Goal: Task Accomplishment & Management: Manage account settings

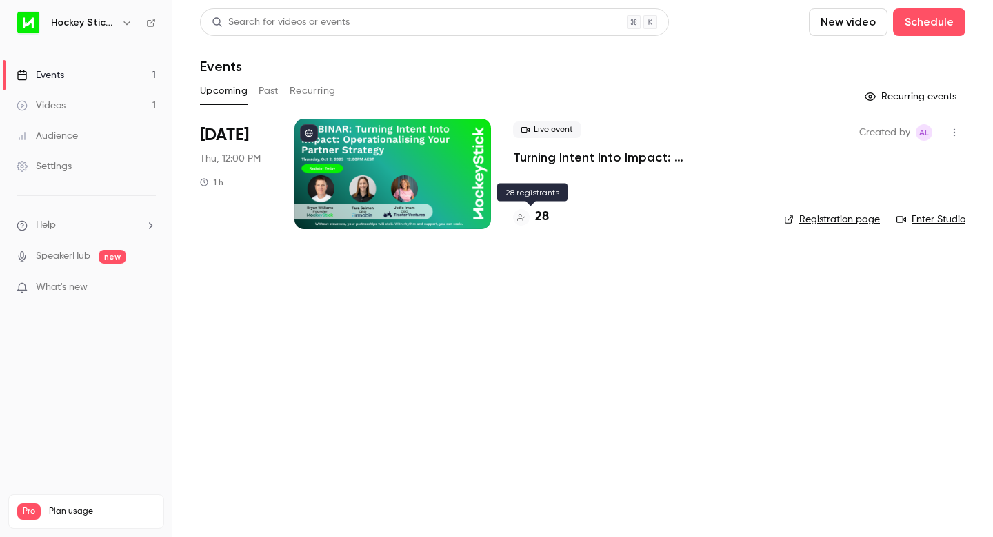
click at [542, 213] on h4 "28" at bounding box center [542, 217] width 14 height 19
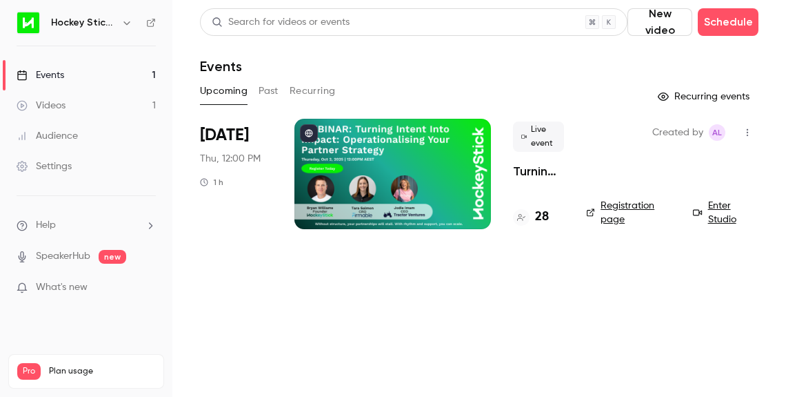
click at [412, 172] on div at bounding box center [393, 174] width 197 height 110
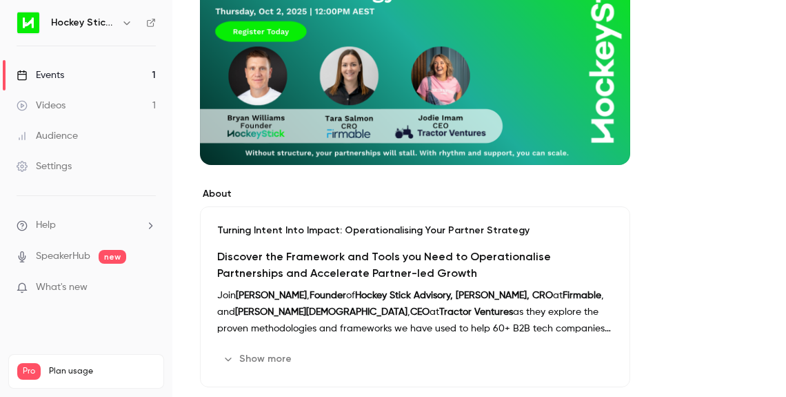
scroll to position [208, 0]
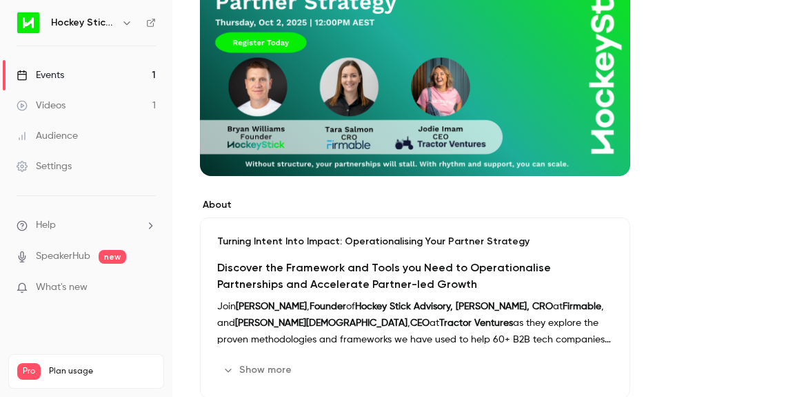
click at [78, 77] on link "Events 1" at bounding box center [86, 75] width 172 height 30
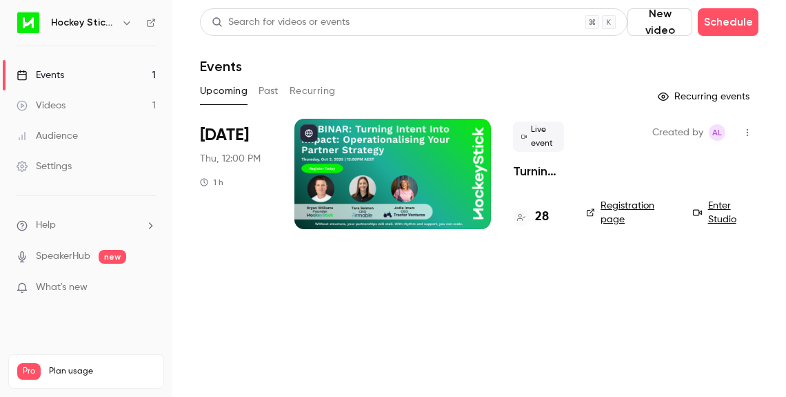
click at [630, 206] on link "Registration page" at bounding box center [631, 213] width 90 height 28
click at [542, 217] on h4 "28" at bounding box center [542, 217] width 14 height 19
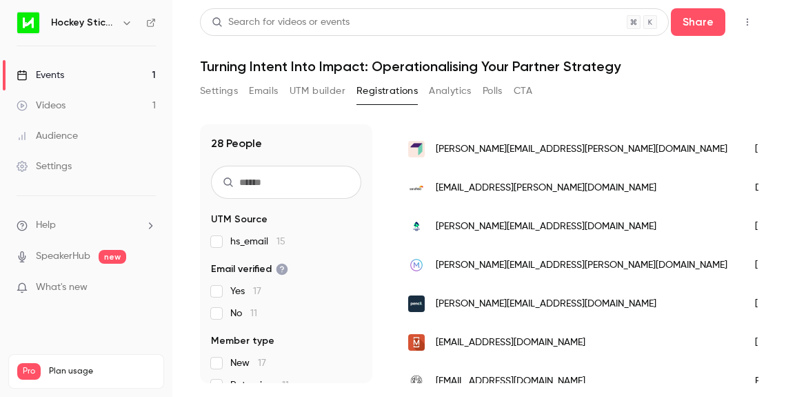
scroll to position [969, 0]
